Goal: Information Seeking & Learning: Find specific fact

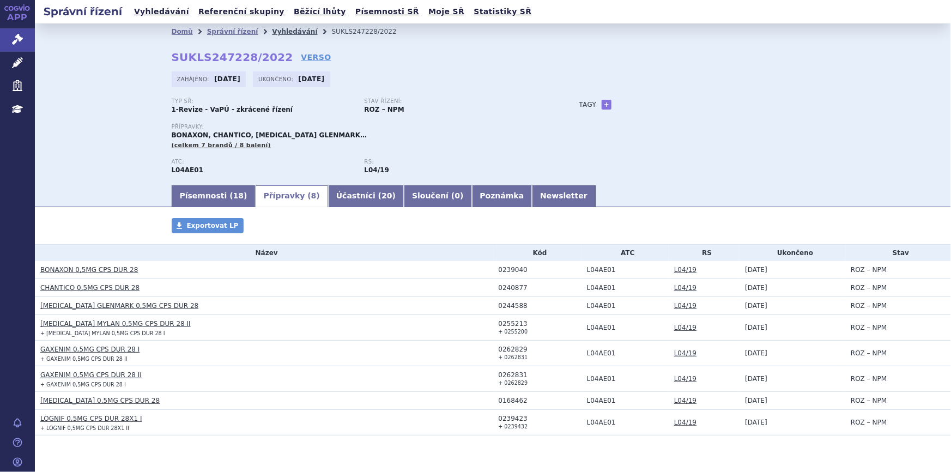
click at [275, 32] on link "Vyhledávání" at bounding box center [294, 32] width 45 height 8
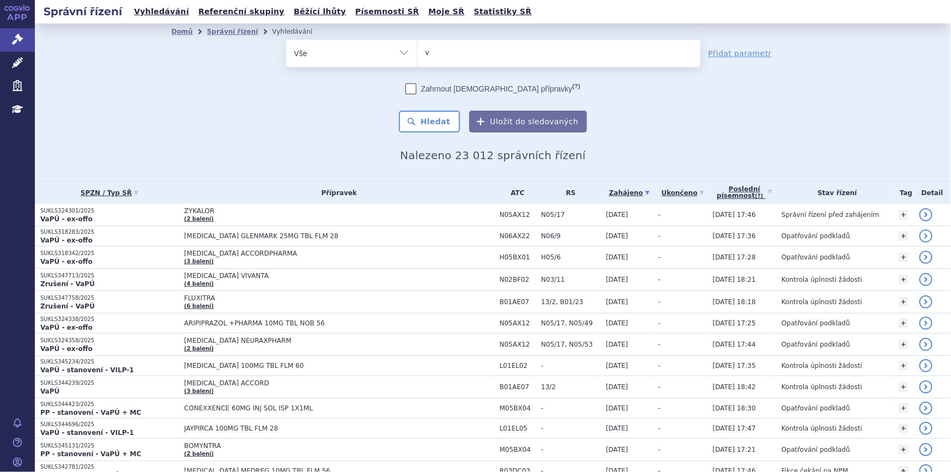
type input "vy"
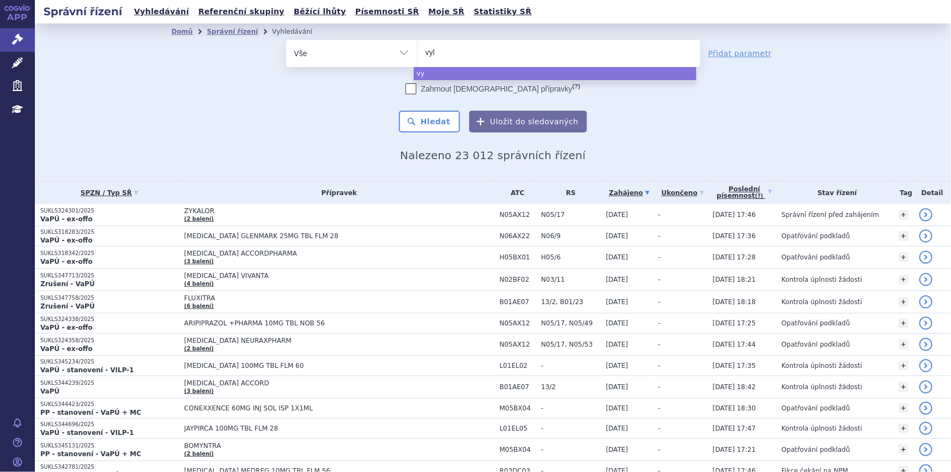
type input "vylo"
type input "vyloy"
select select "vyloy"
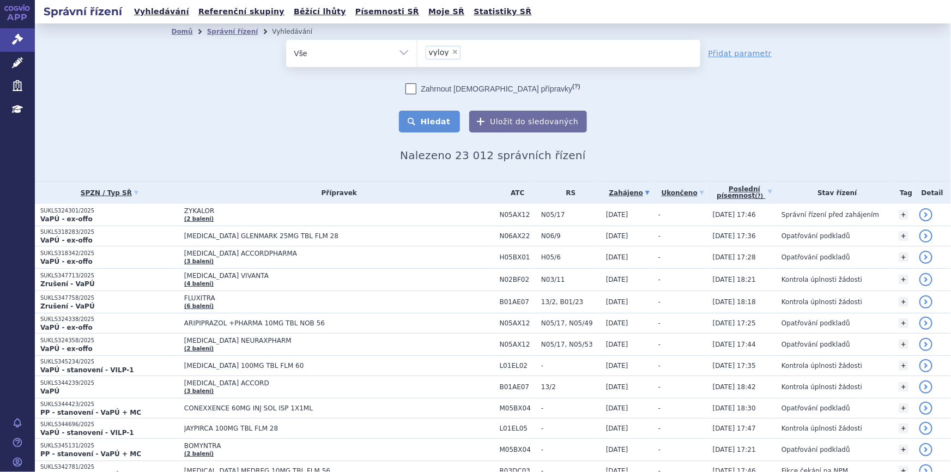
click at [421, 122] on button "Hledat" at bounding box center [430, 122] width 62 height 22
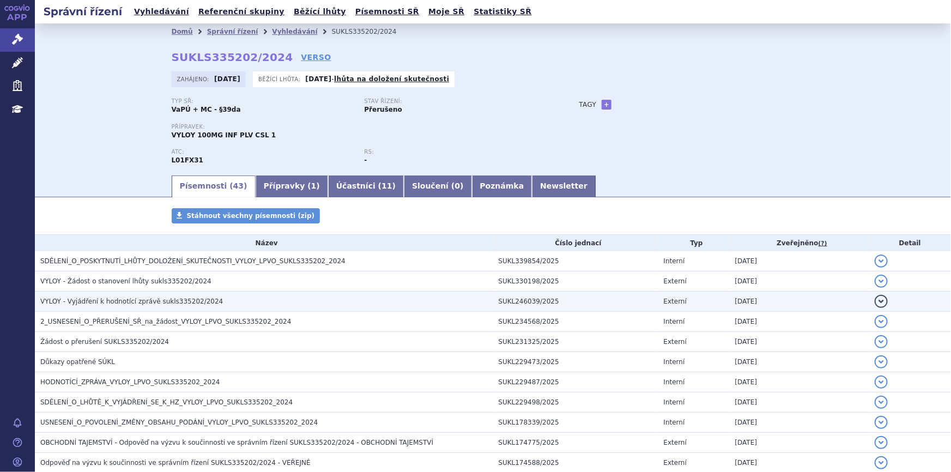
scroll to position [148, 0]
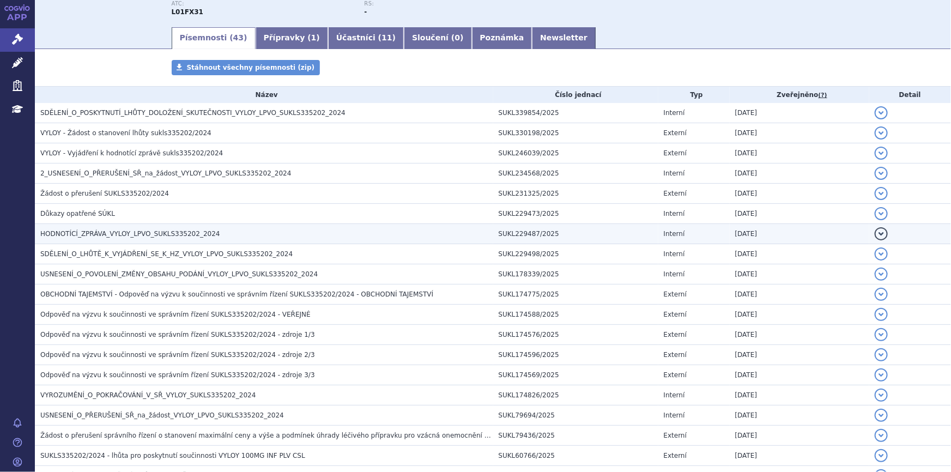
click at [162, 230] on span "HODNOTÍCÍ_ZPRÁVA_VYLOY_LPVO_SUKLS335202_2024" at bounding box center [130, 234] width 180 height 8
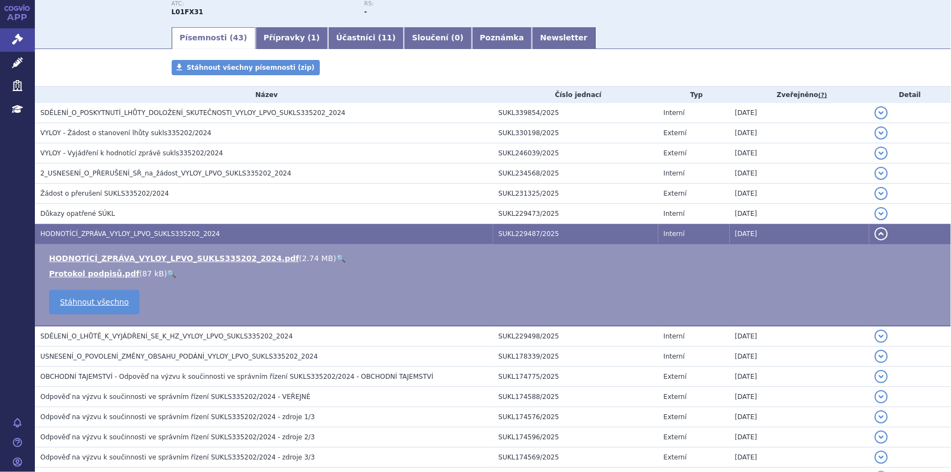
click at [336, 259] on link "🔍" at bounding box center [340, 258] width 9 height 9
